Goal: Information Seeking & Learning: Learn about a topic

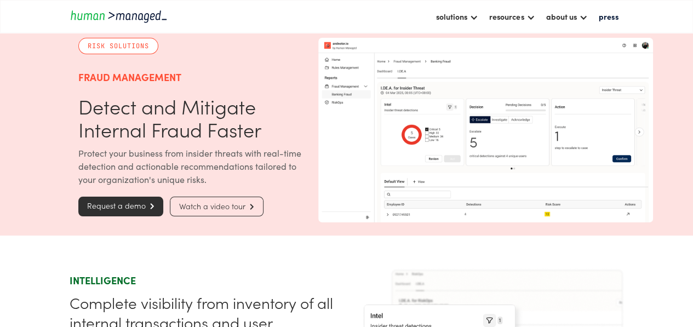
click at [38, 149] on section "Risk Solutions Fraud Management Detect and Mitigate Internal Fraud Faster Prote…" at bounding box center [346, 130] width 693 height 211
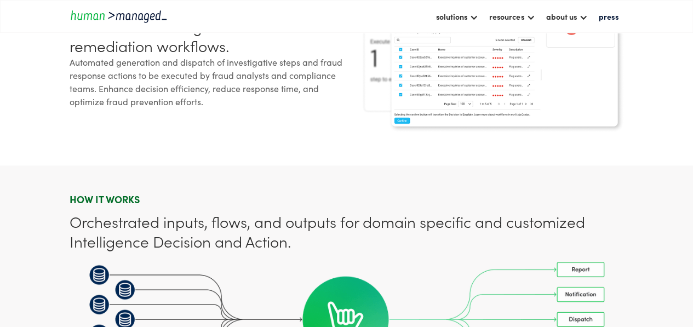
scroll to position [713, 0]
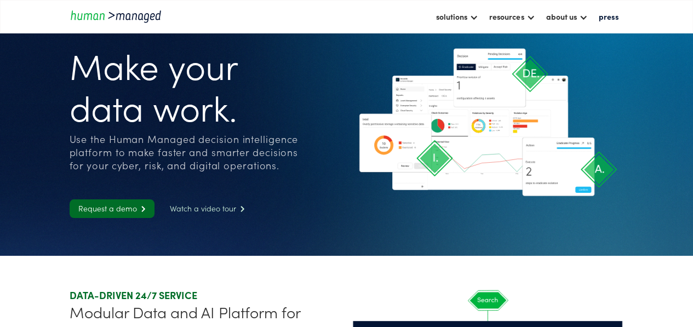
click at [226, 209] on link "Watch a video tour " at bounding box center [207, 209] width 93 height 19
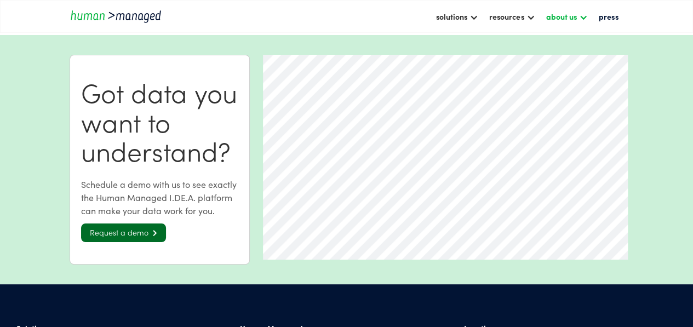
click at [572, 19] on div "about us" at bounding box center [561, 16] width 31 height 13
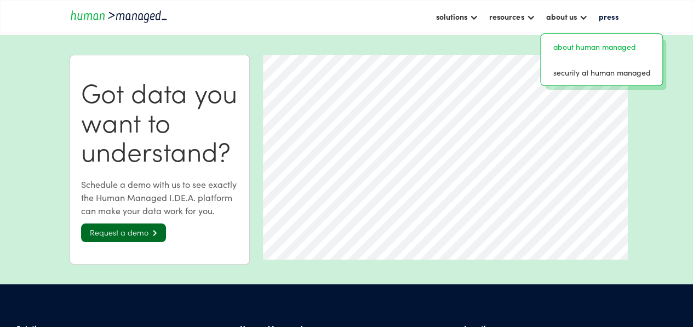
click at [572, 53] on link "about human managed" at bounding box center [601, 46] width 113 height 17
click at [510, 14] on div "resources" at bounding box center [507, 16] width 35 height 13
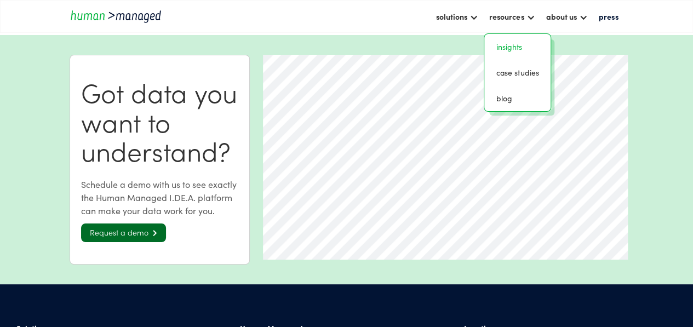
click at [513, 46] on link "insights" at bounding box center [518, 46] width 58 height 17
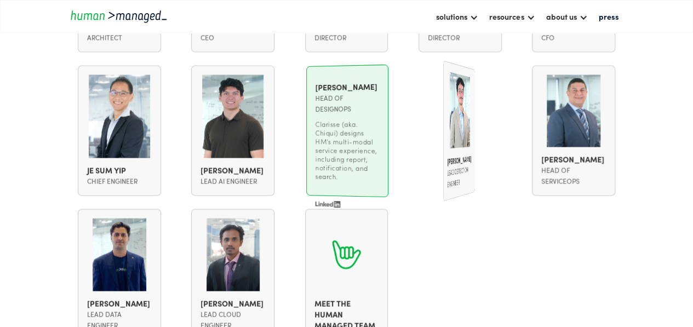
scroll to position [932, 0]
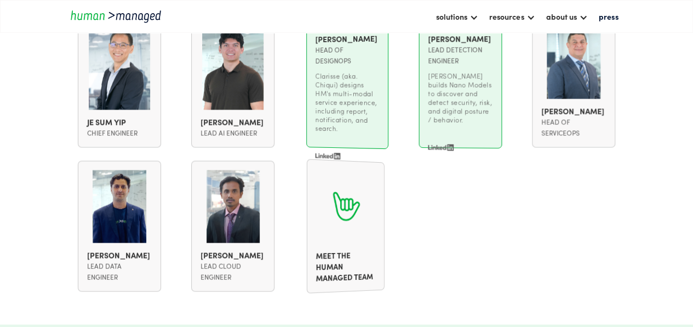
click at [373, 215] on div "Meet the Human Managed team Meet the Human Managed team on LinkedIn Meet the Hu…" at bounding box center [346, 226] width 83 height 131
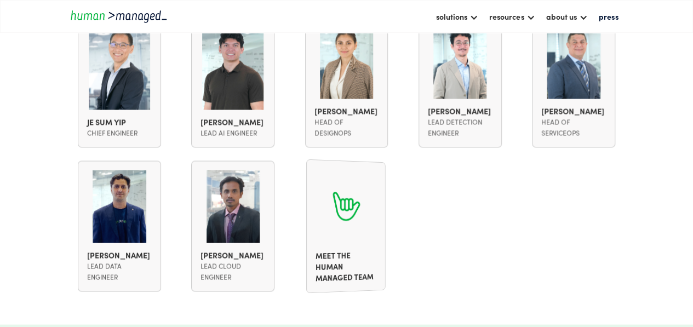
click at [353, 243] on div at bounding box center [345, 206] width 61 height 74
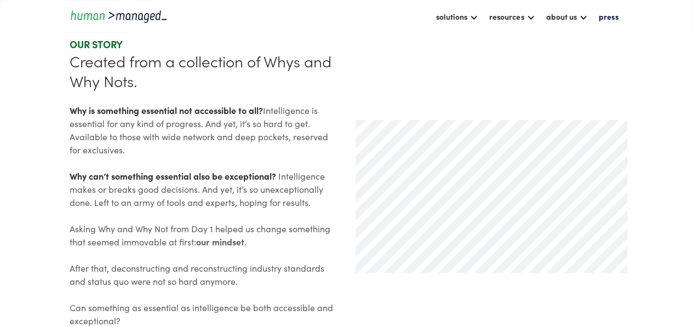
scroll to position [274, 0]
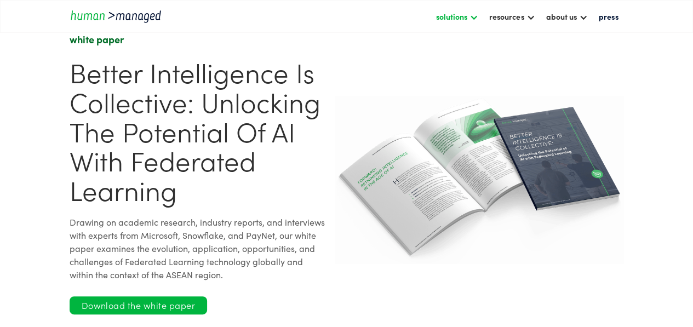
click at [468, 14] on div "solutions" at bounding box center [451, 16] width 31 height 13
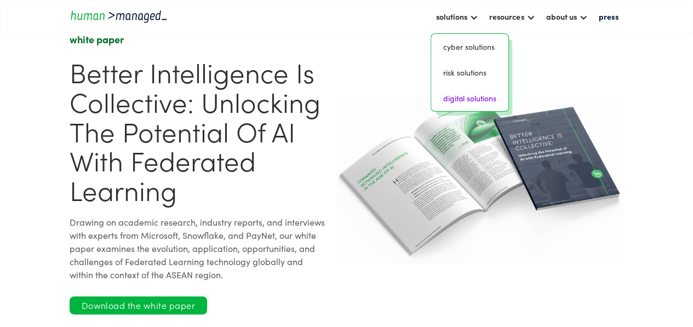
click at [480, 100] on link "digital solutions" at bounding box center [470, 98] width 69 height 17
click at [443, 19] on div "solutions" at bounding box center [451, 16] width 31 height 13
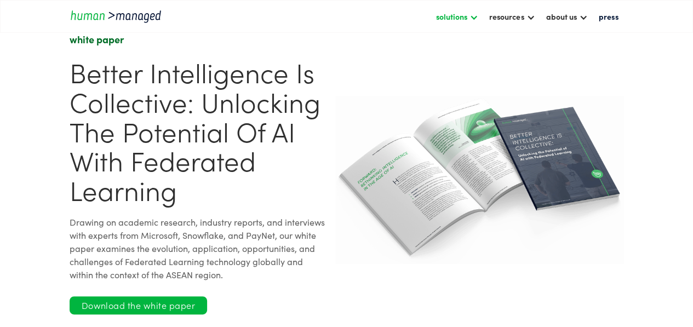
click at [447, 18] on div "solutions" at bounding box center [451, 16] width 31 height 13
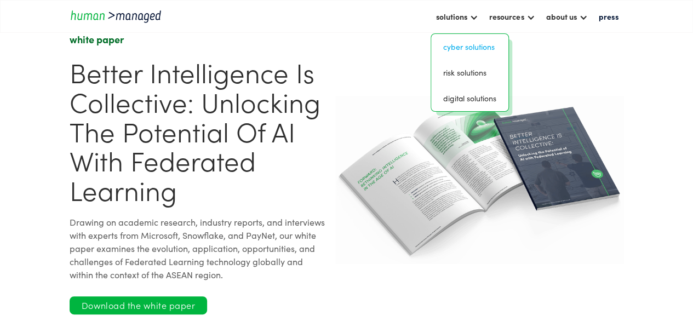
click at [468, 50] on link "Cyber solutions" at bounding box center [470, 46] width 69 height 17
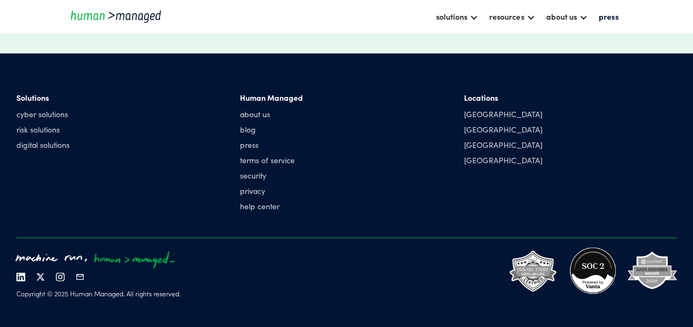
scroll to position [1120, 0]
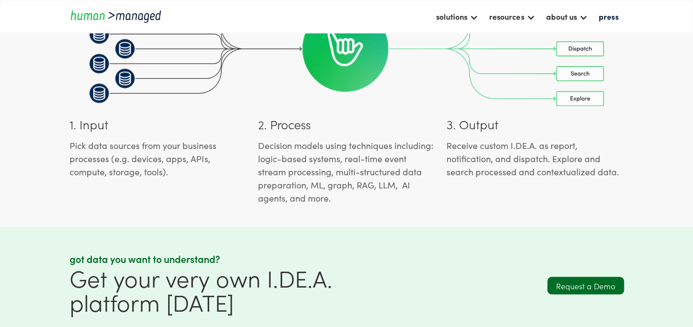
scroll to position [877, 0]
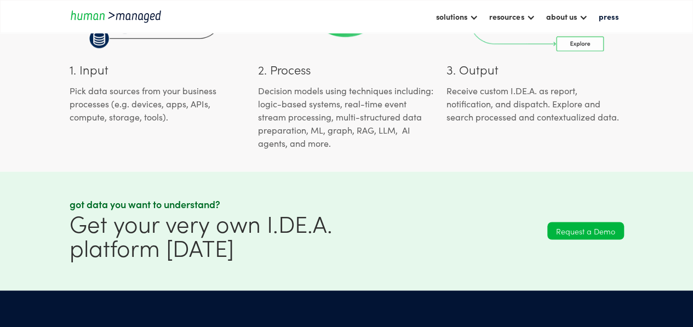
click at [594, 237] on link "Request a Demo" at bounding box center [586, 231] width 77 height 18
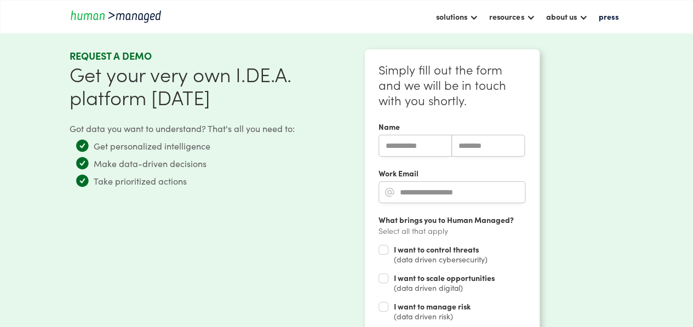
click at [87, 26] on div "solutions cyber solutions risk solutions digital solutions resources insights c…" at bounding box center [346, 16] width 693 height 33
click at [95, 14] on img "home" at bounding box center [119, 16] width 99 height 15
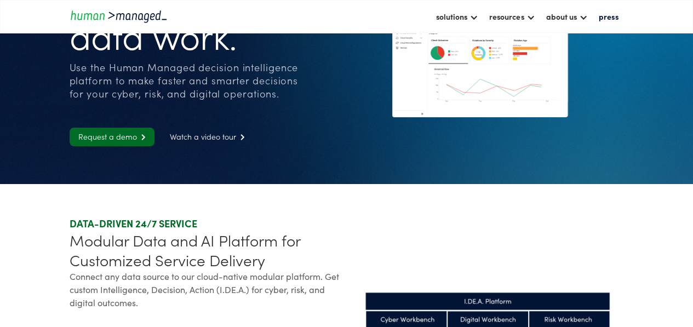
scroll to position [55, 0]
